Goal: Transaction & Acquisition: Purchase product/service

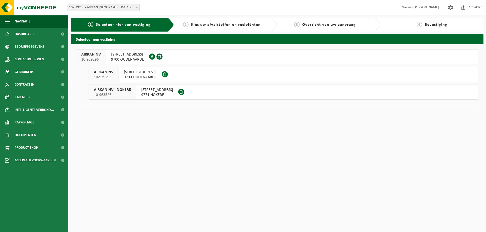
click at [145, 71] on span "BERCHEMWEG 105" at bounding box center [140, 72] width 33 height 5
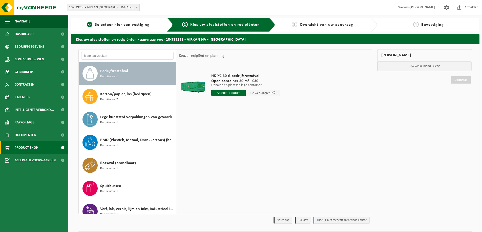
click at [31, 147] on span "Product Shop" at bounding box center [26, 148] width 23 height 13
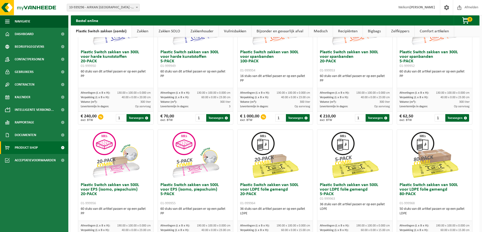
scroll to position [40, 0]
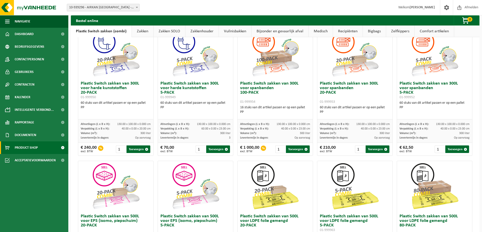
click at [144, 31] on link "Zakken" at bounding box center [143, 32] width 22 height 12
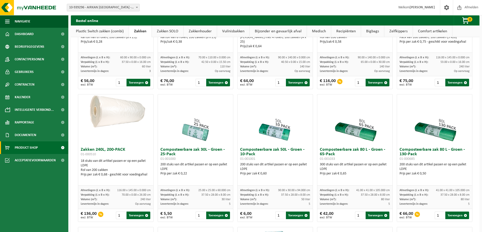
scroll to position [0, 0]
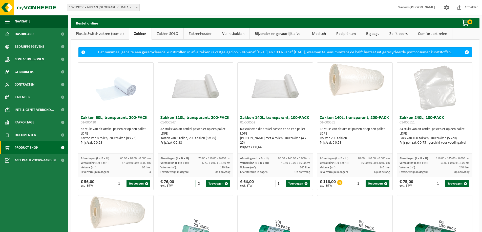
click at [201, 187] on input "2" at bounding box center [201, 184] width 10 height 8
click at [214, 187] on button "Toevoegen" at bounding box center [218, 184] width 24 height 8
type input "1"
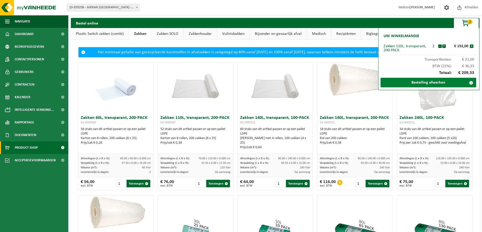
click at [410, 84] on link "Bestelling afwerken" at bounding box center [428, 83] width 96 height 10
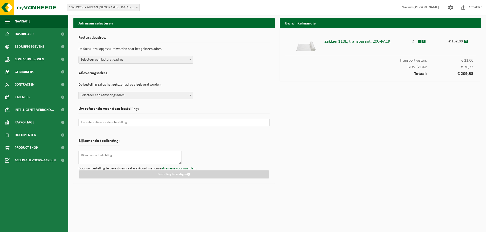
click at [128, 95] on span "Selecteer een afleveringsadres" at bounding box center [136, 95] width 114 height 7
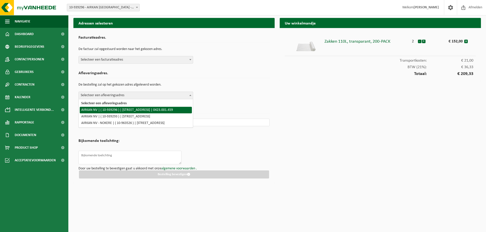
select select "140787"
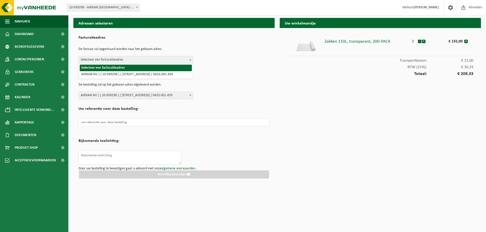
click at [125, 61] on span "Selecteer een facturatieadres" at bounding box center [136, 59] width 114 height 7
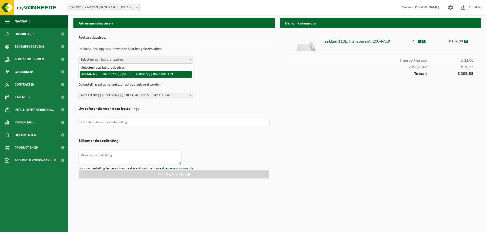
select select "140787"
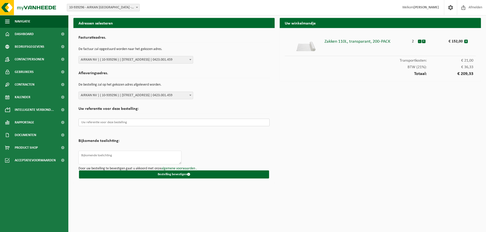
click at [116, 123] on input "text" at bounding box center [173, 123] width 191 height 8
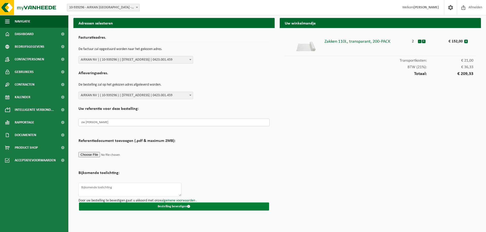
type input "zie XAVIER"
click at [190, 207] on span "submit" at bounding box center [188, 206] width 3 height 3
